Goal: Task Accomplishment & Management: Use online tool/utility

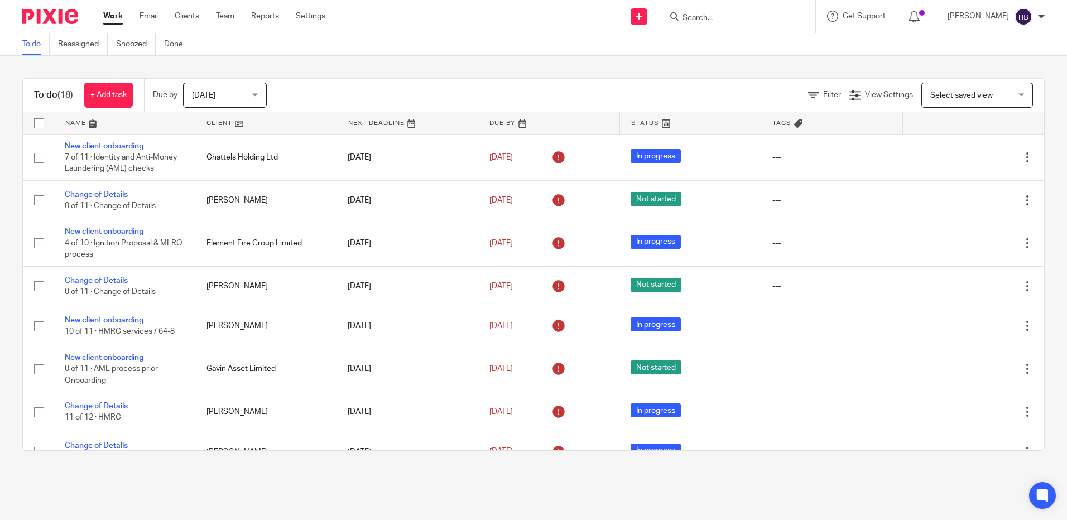
click at [719, 18] on input "Search" at bounding box center [732, 18] width 100 height 10
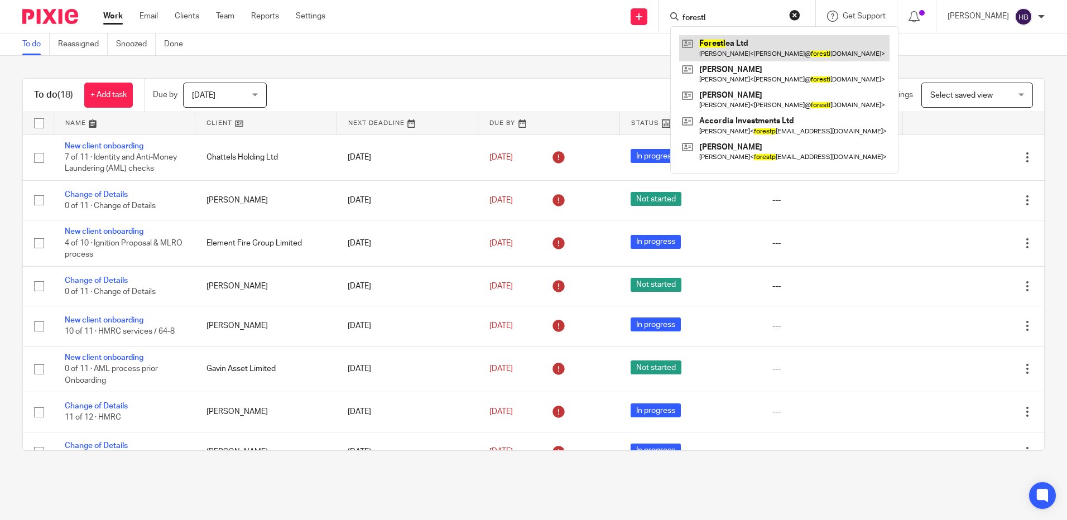
type input "forestl"
click at [735, 48] on link at bounding box center [784, 48] width 210 height 26
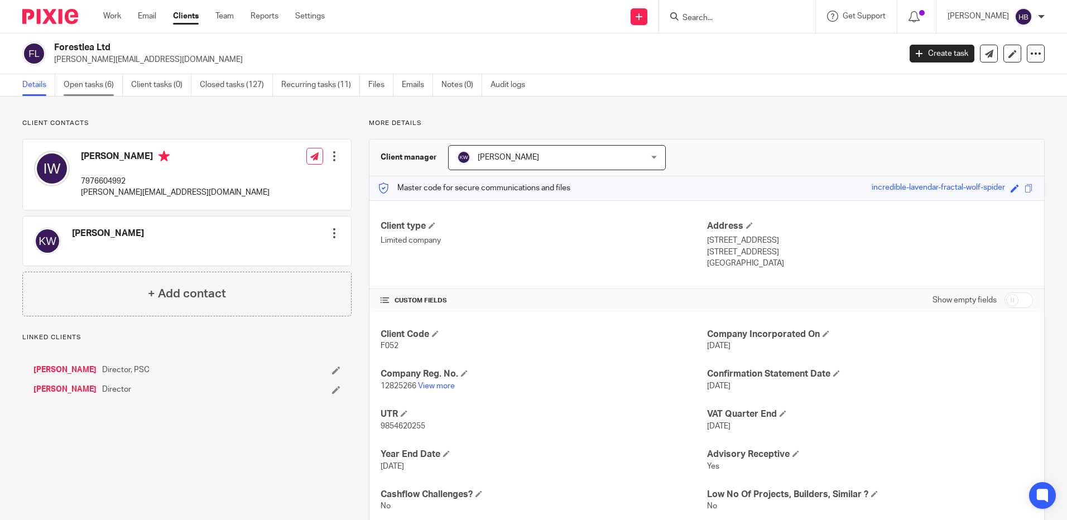
click at [87, 85] on link "Open tasks (6)" at bounding box center [93, 85] width 59 height 22
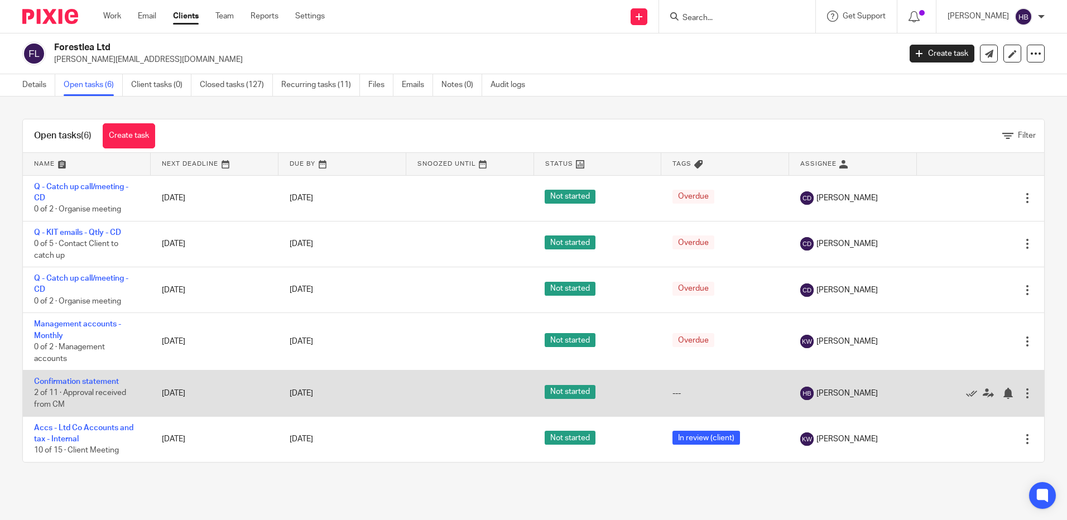
click at [91, 377] on td "Confirmation statement 2 of 11 · Approval received from CM" at bounding box center [87, 394] width 128 height 46
click at [91, 379] on link "Confirmation statement" at bounding box center [76, 382] width 85 height 8
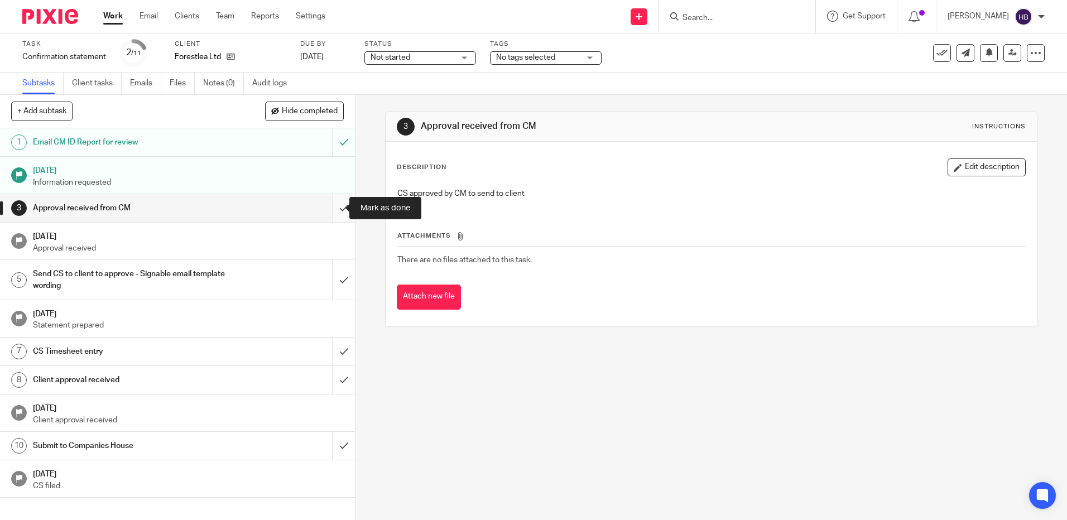
click at [331, 208] on input "submit" at bounding box center [177, 208] width 355 height 28
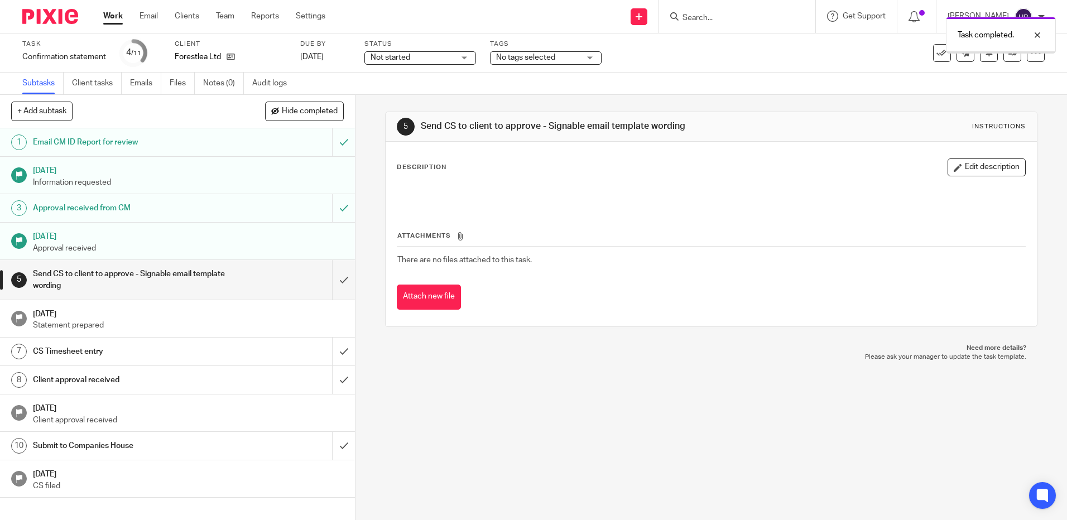
click at [332, 281] on input "submit" at bounding box center [177, 280] width 355 height 40
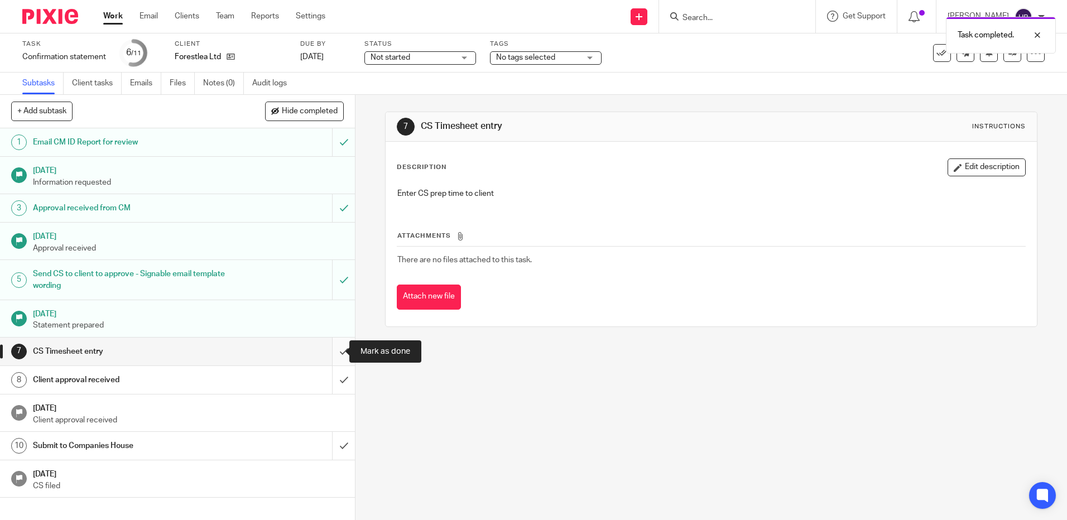
click at [331, 353] on input "submit" at bounding box center [177, 352] width 355 height 28
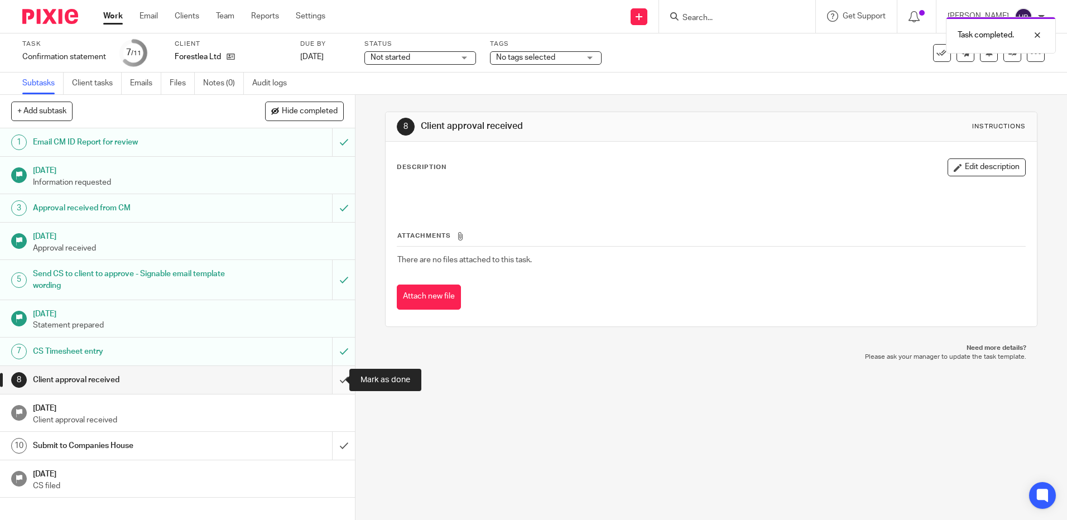
click at [334, 382] on input "submit" at bounding box center [177, 380] width 355 height 28
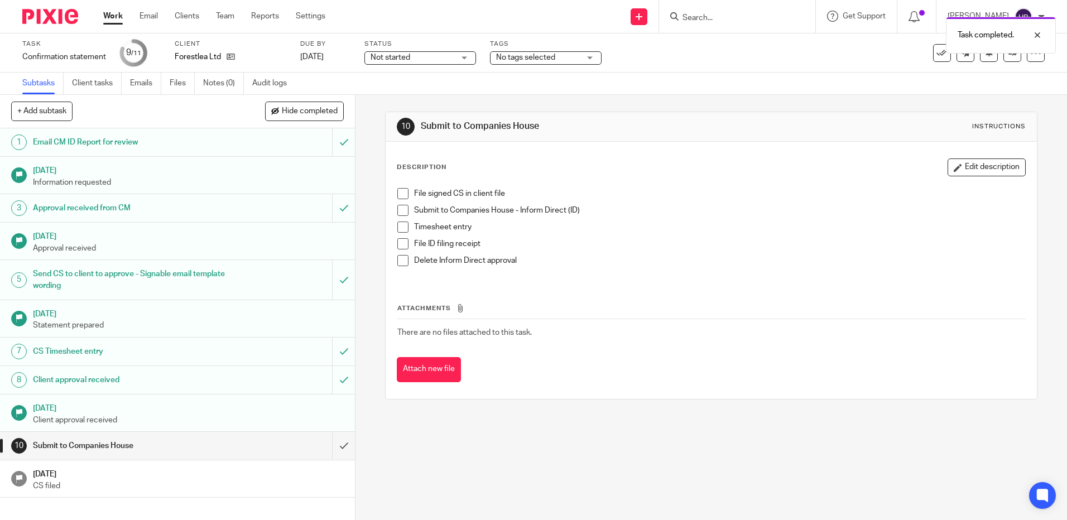
click at [397, 194] on span at bounding box center [402, 193] width 11 height 11
click at [400, 210] on span at bounding box center [402, 210] width 11 height 11
click at [398, 227] on span at bounding box center [402, 227] width 11 height 11
click at [711, 18] on div "Subtask instruction updated." at bounding box center [795, 32] width 523 height 42
click at [697, 17] on div "Subtask instruction updated." at bounding box center [795, 32] width 523 height 42
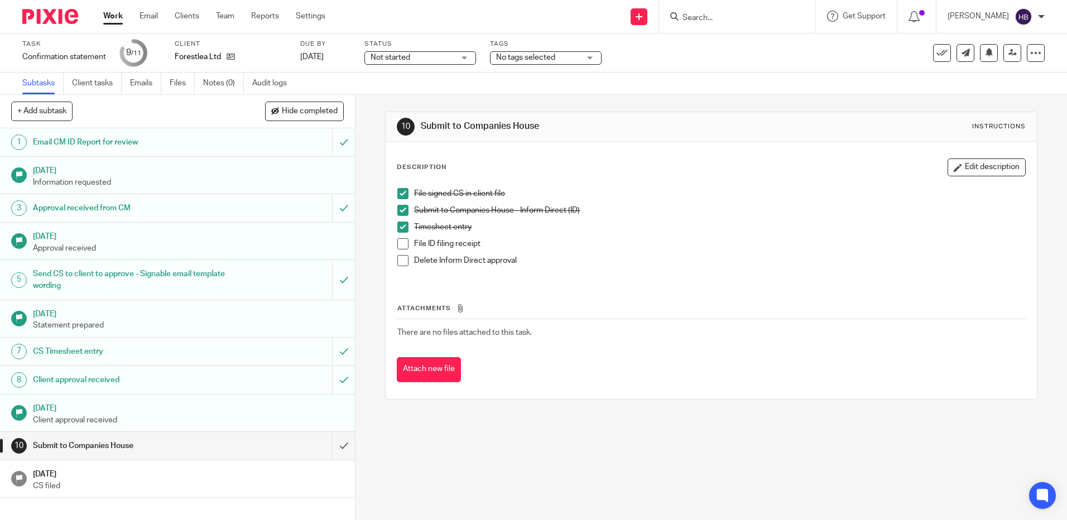
click at [697, 17] on input "Search" at bounding box center [732, 18] width 100 height 10
type input "asbest"
click at [399, 245] on span at bounding box center [402, 243] width 11 height 11
click at [398, 258] on span at bounding box center [402, 260] width 11 height 11
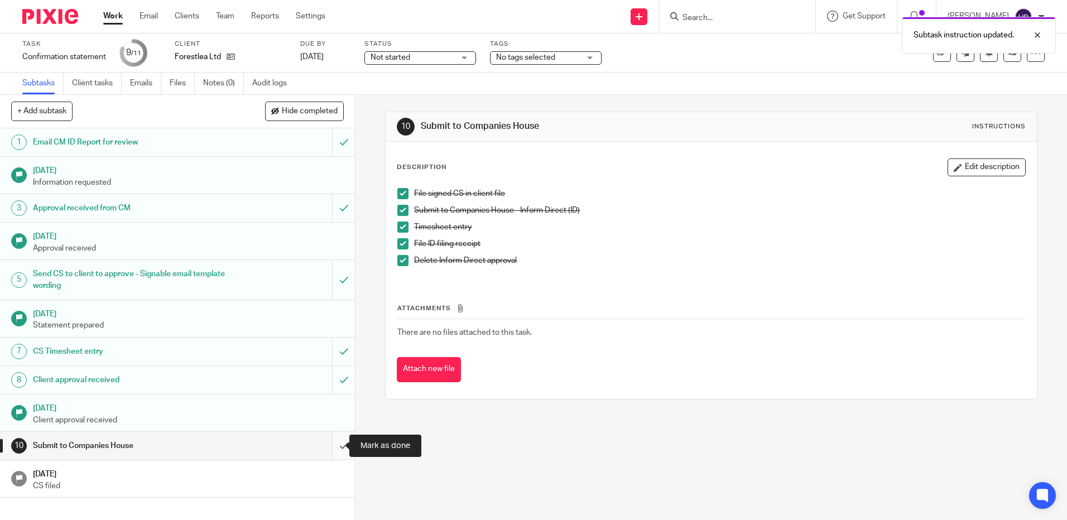
click at [334, 443] on input "submit" at bounding box center [177, 446] width 355 height 28
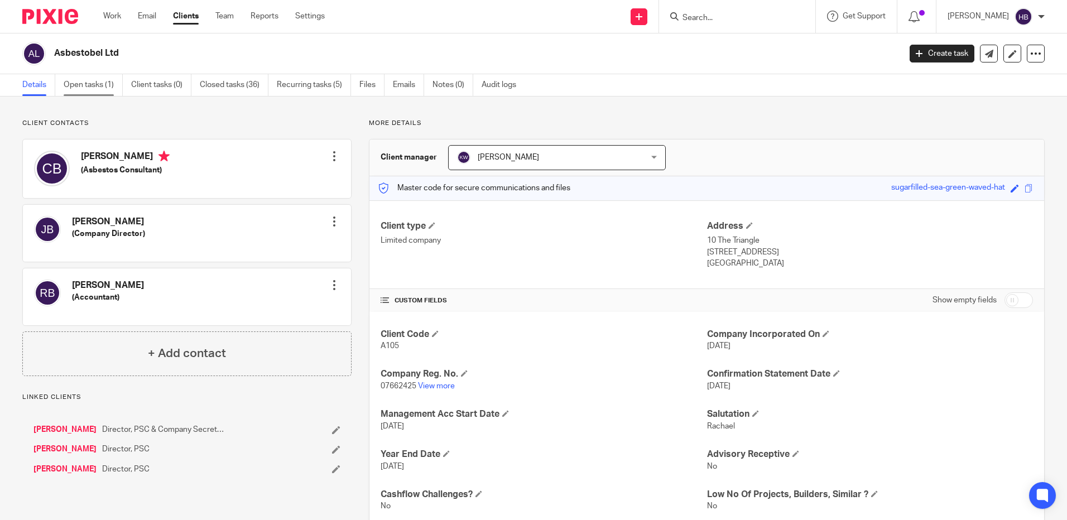
click at [68, 84] on link "Open tasks (1)" at bounding box center [93, 85] width 59 height 22
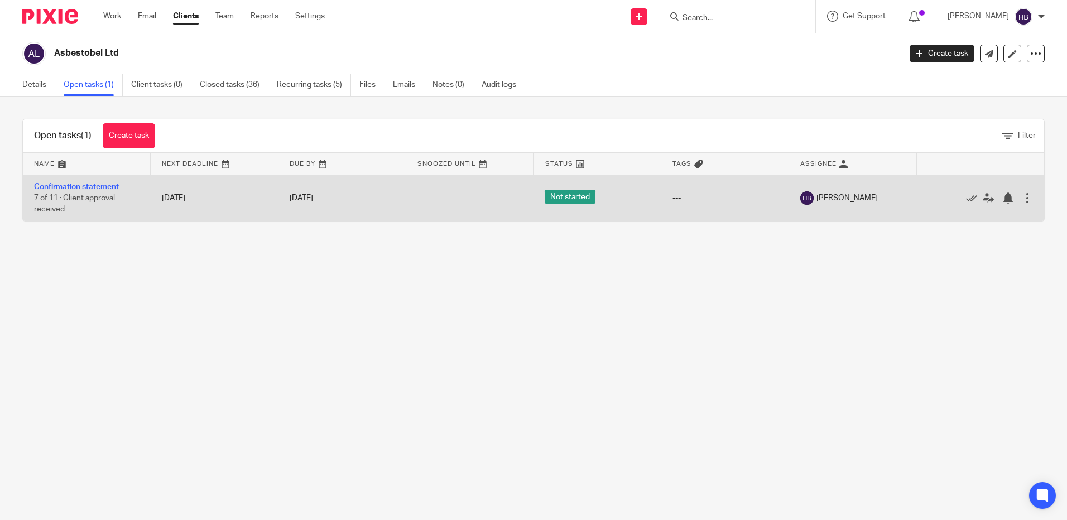
click at [78, 184] on link "Confirmation statement" at bounding box center [76, 187] width 85 height 8
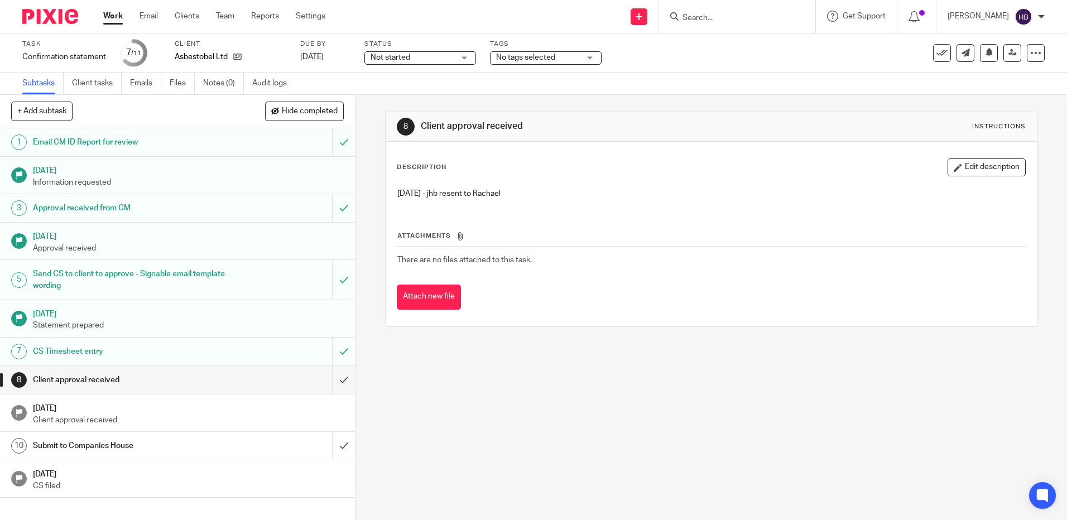
click at [960, 165] on button "Edit description" at bounding box center [987, 168] width 78 height 18
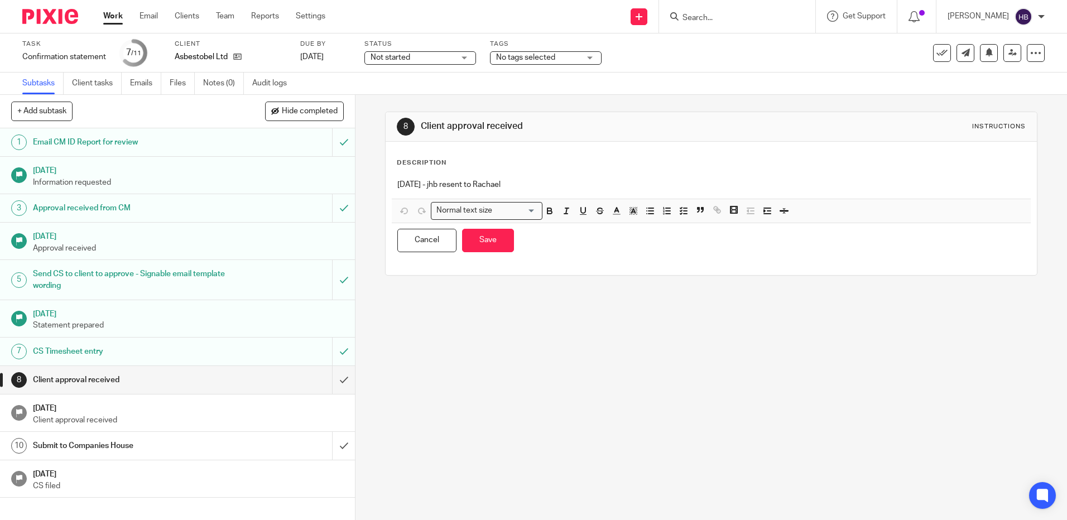
click at [514, 183] on p "18 August - jhb resent to Rachael" at bounding box center [711, 184] width 628 height 11
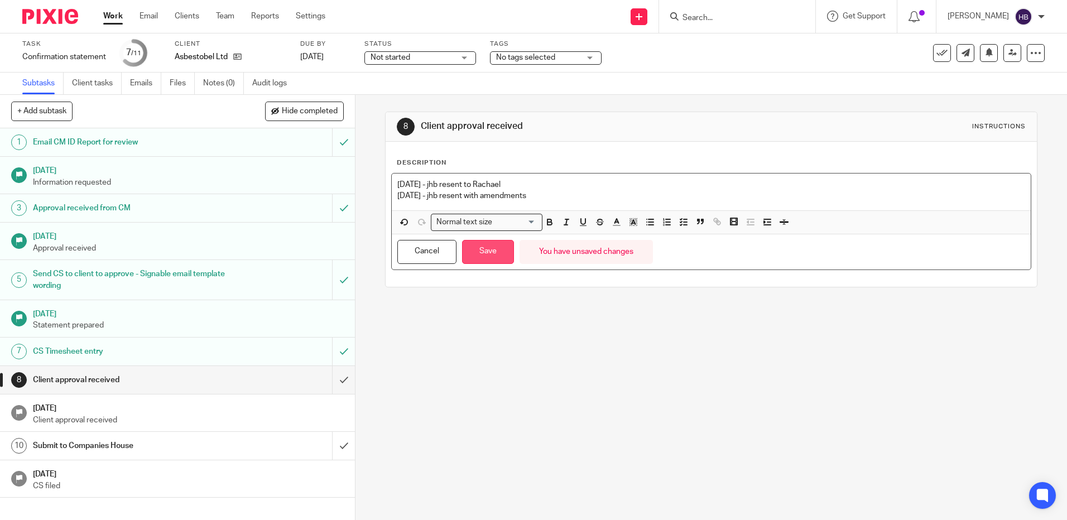
click at [480, 248] on button "Save" at bounding box center [488, 252] width 52 height 24
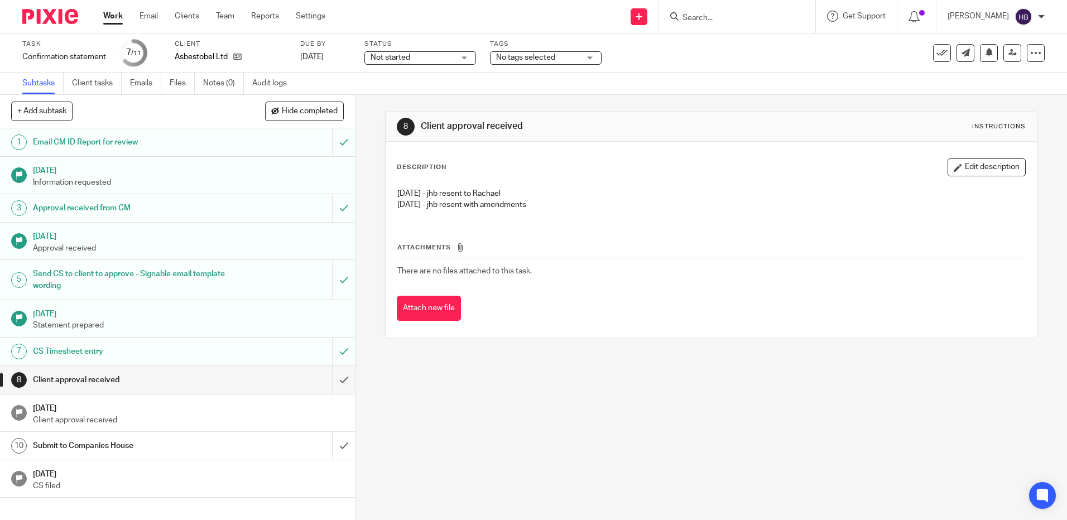
click at [701, 18] on input "Search" at bounding box center [732, 18] width 100 height 10
type input "fairst"
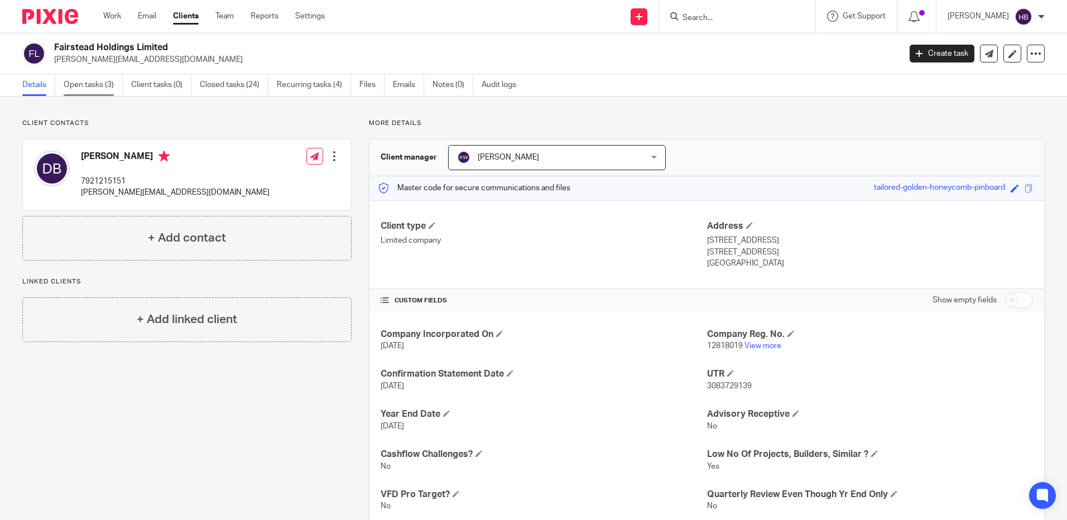
click at [89, 83] on link "Open tasks (3)" at bounding box center [93, 85] width 59 height 22
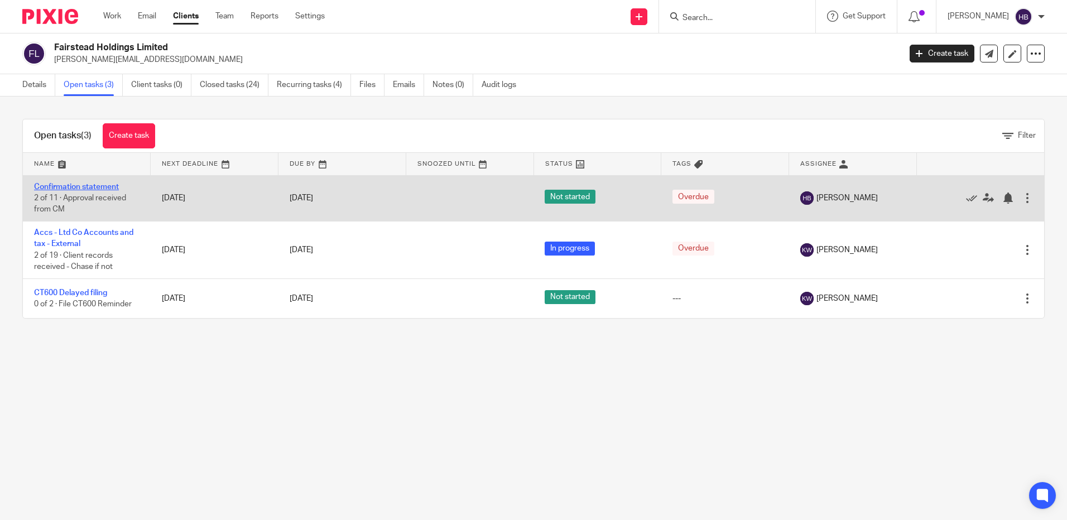
click at [94, 185] on link "Confirmation statement" at bounding box center [76, 187] width 85 height 8
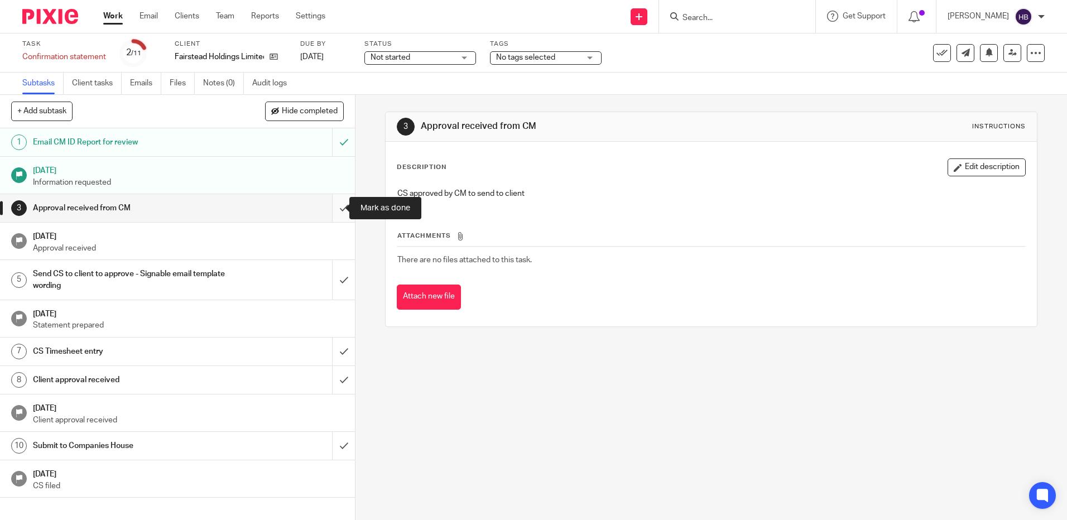
click at [332, 209] on input "submit" at bounding box center [177, 208] width 355 height 28
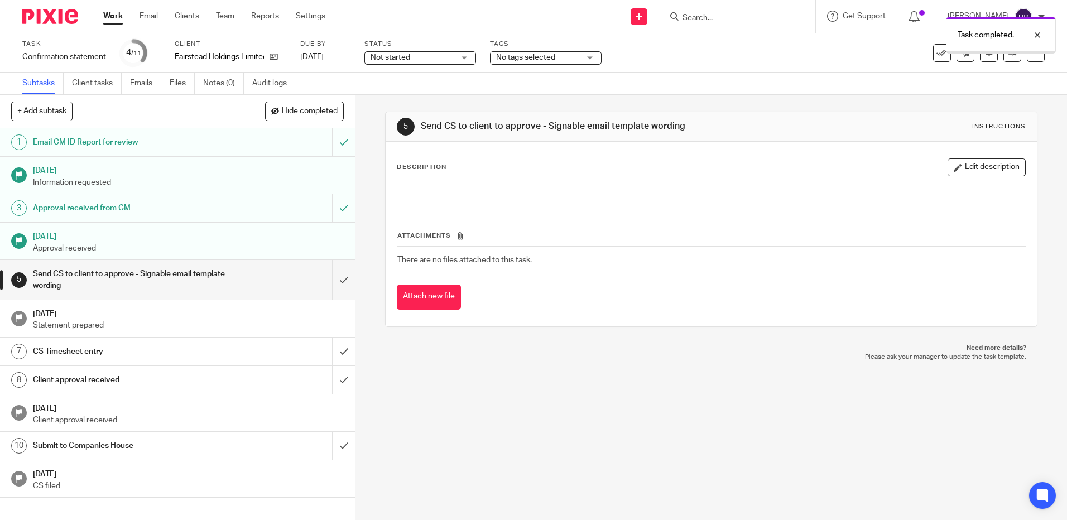
click at [333, 279] on input "submit" at bounding box center [177, 280] width 355 height 40
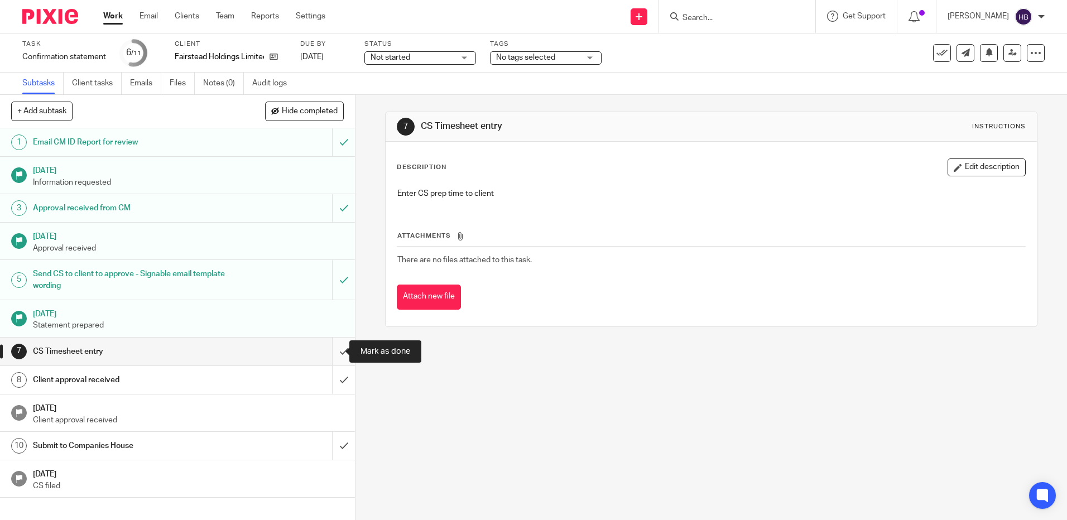
click at [329, 351] on input "submit" at bounding box center [177, 352] width 355 height 28
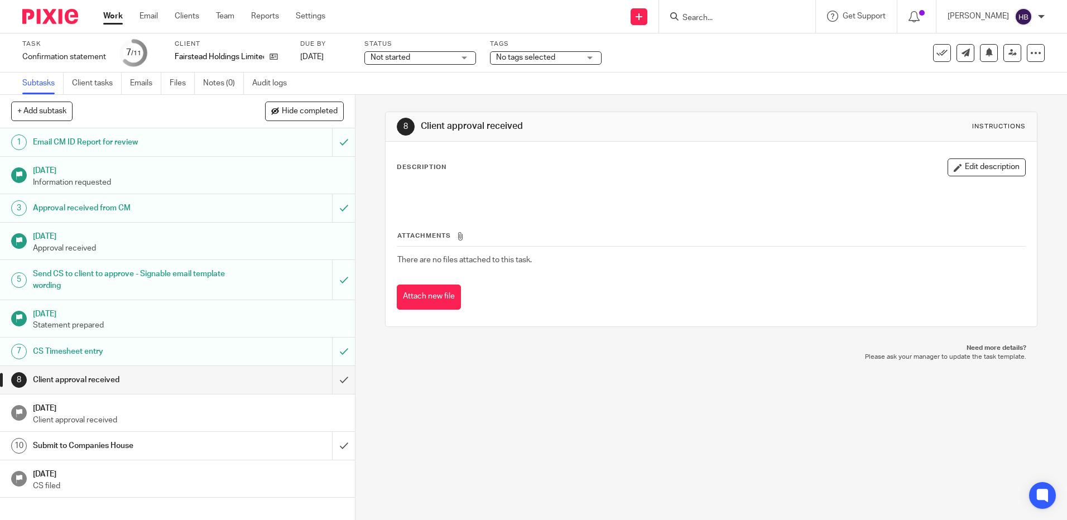
click at [712, 19] on input "Search" at bounding box center [732, 18] width 100 height 10
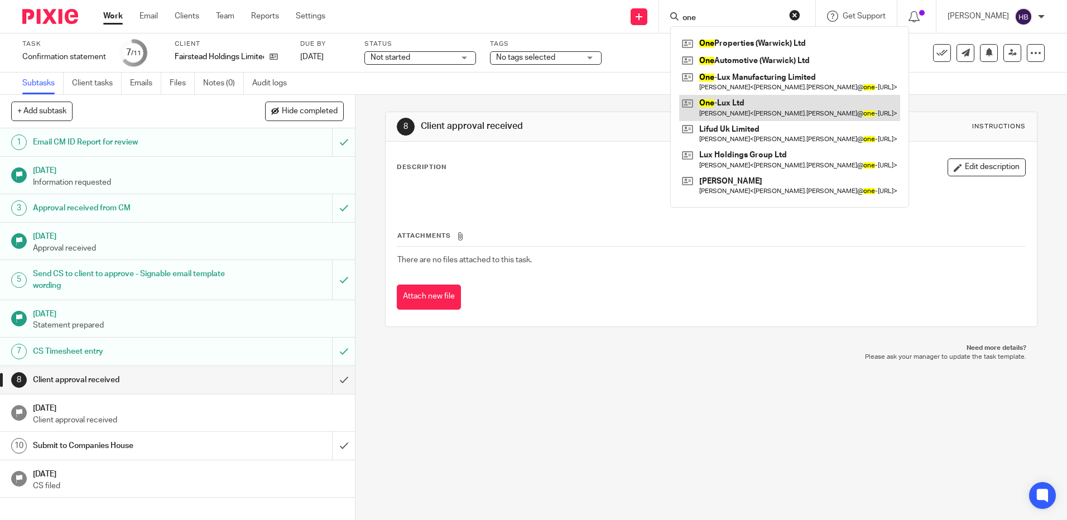
type input "one"
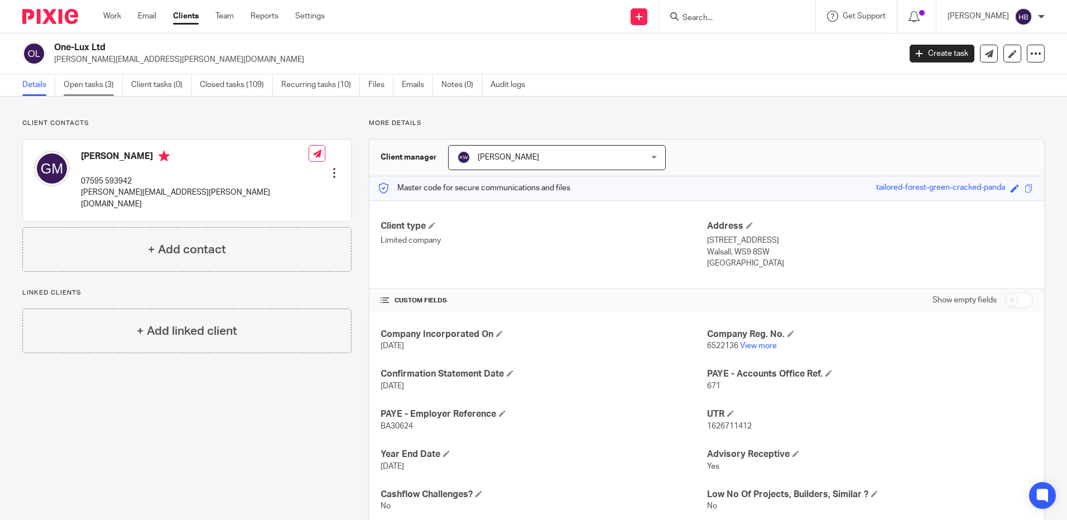
click at [80, 83] on link "Open tasks (3)" at bounding box center [93, 85] width 59 height 22
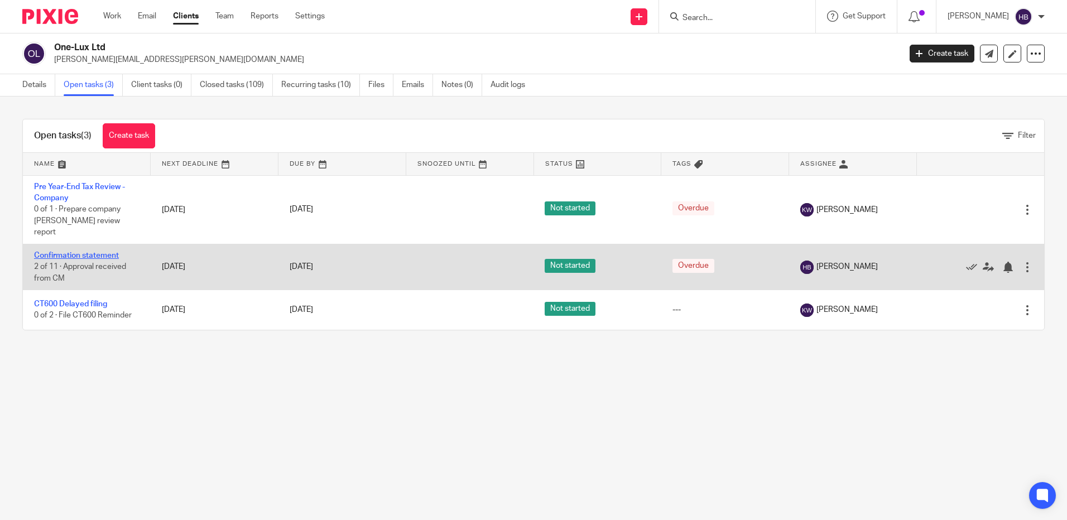
click at [83, 252] on link "Confirmation statement" at bounding box center [76, 256] width 85 height 8
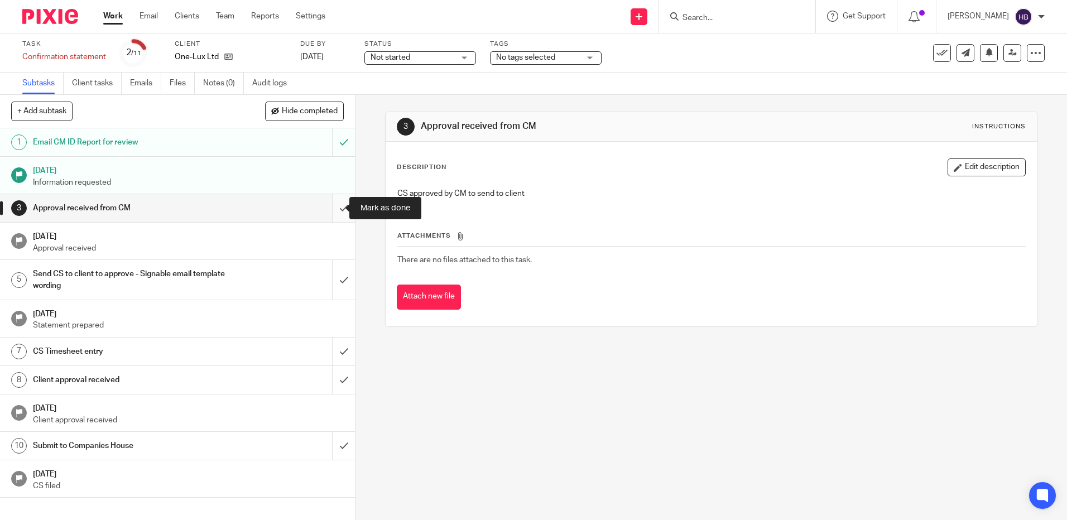
click at [335, 207] on input "submit" at bounding box center [177, 208] width 355 height 28
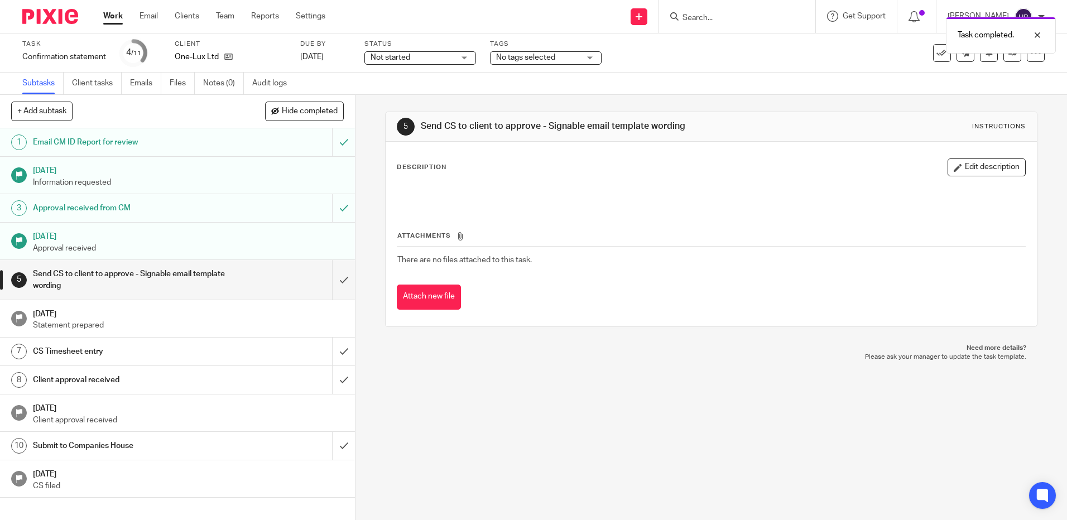
click at [333, 277] on input "submit" at bounding box center [177, 280] width 355 height 40
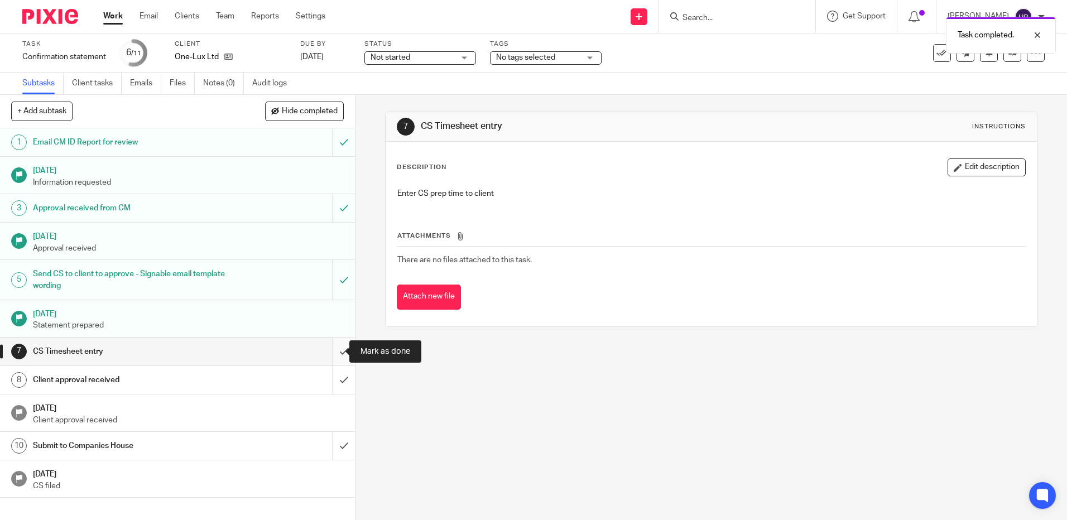
click at [331, 350] on input "submit" at bounding box center [177, 352] width 355 height 28
